Goal: Transaction & Acquisition: Purchase product/service

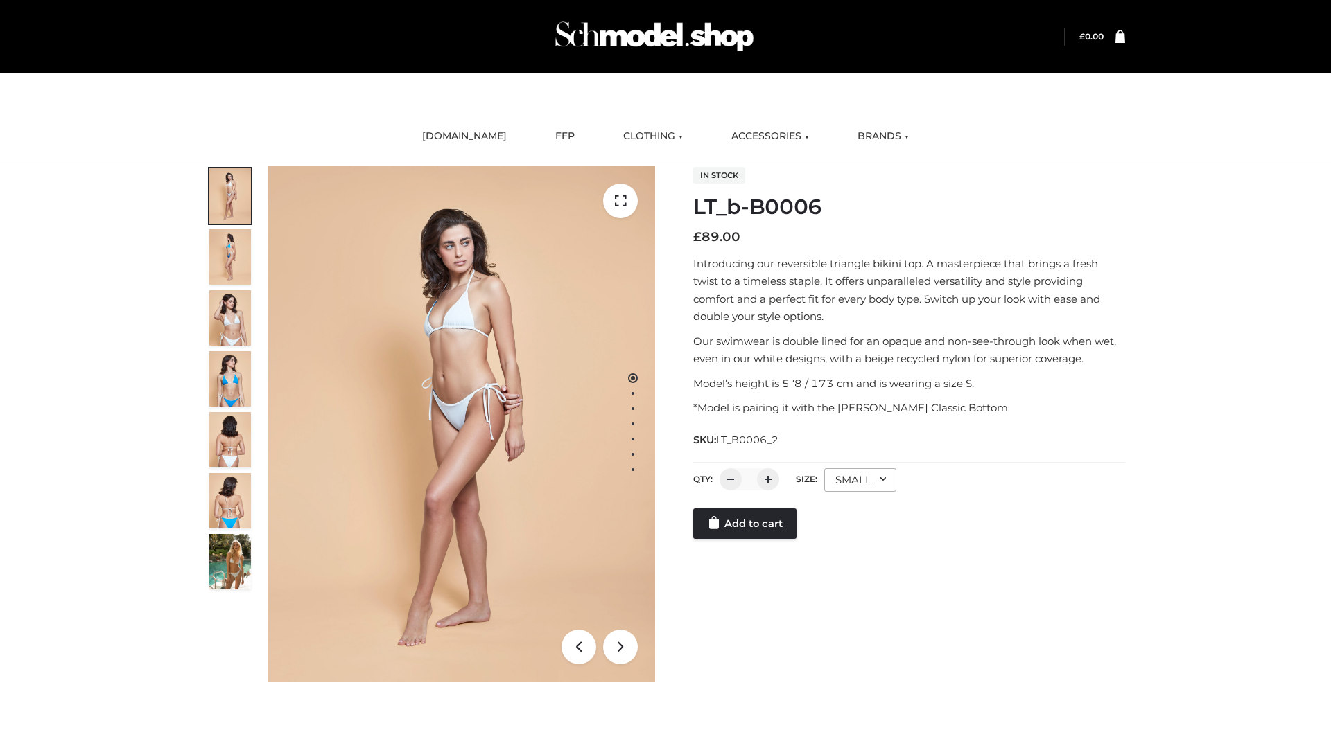
click at [746, 539] on link "Add to cart" at bounding box center [744, 524] width 103 height 30
